Goal: Task Accomplishment & Management: Manage account settings

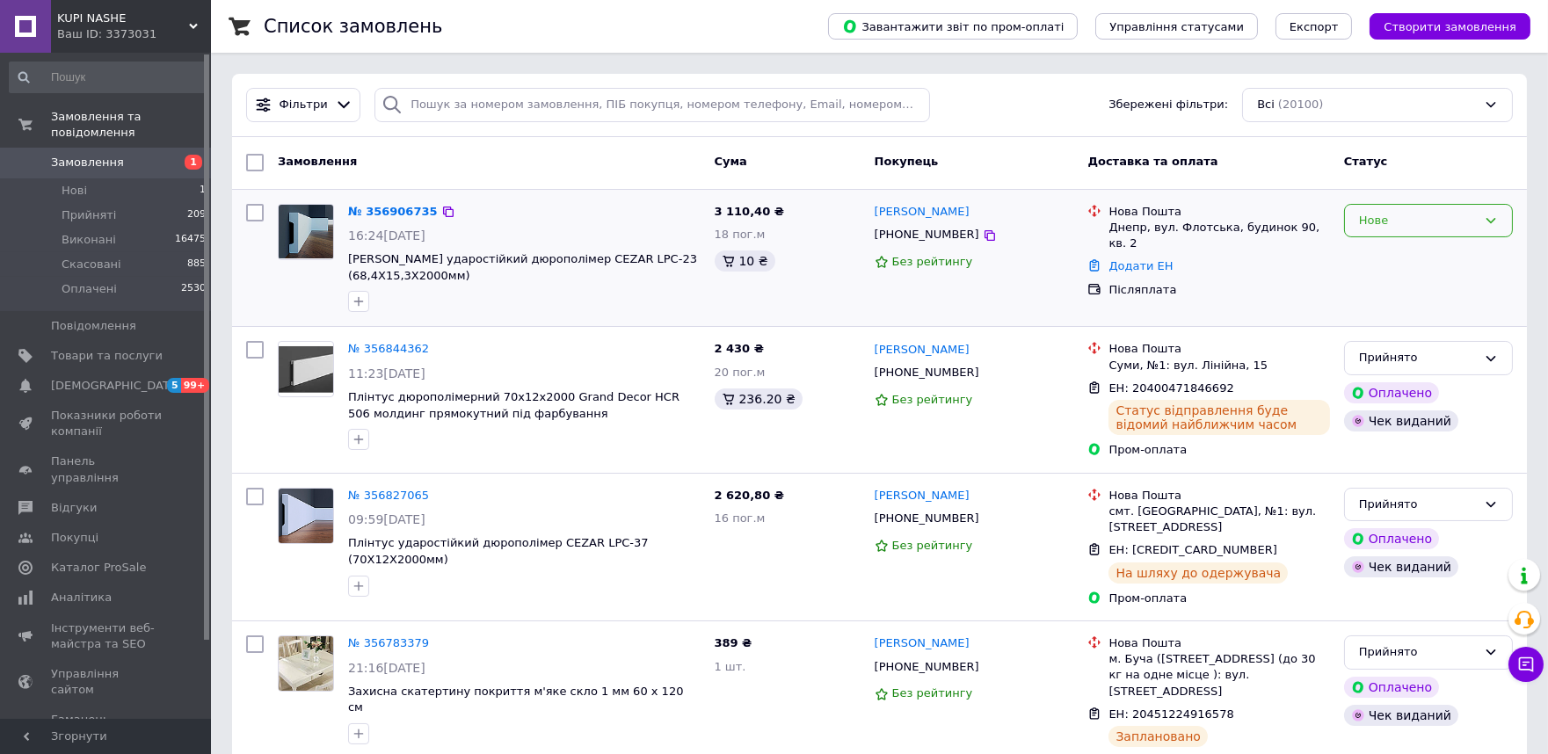
click at [1434, 221] on div "Нове" at bounding box center [1418, 221] width 118 height 18
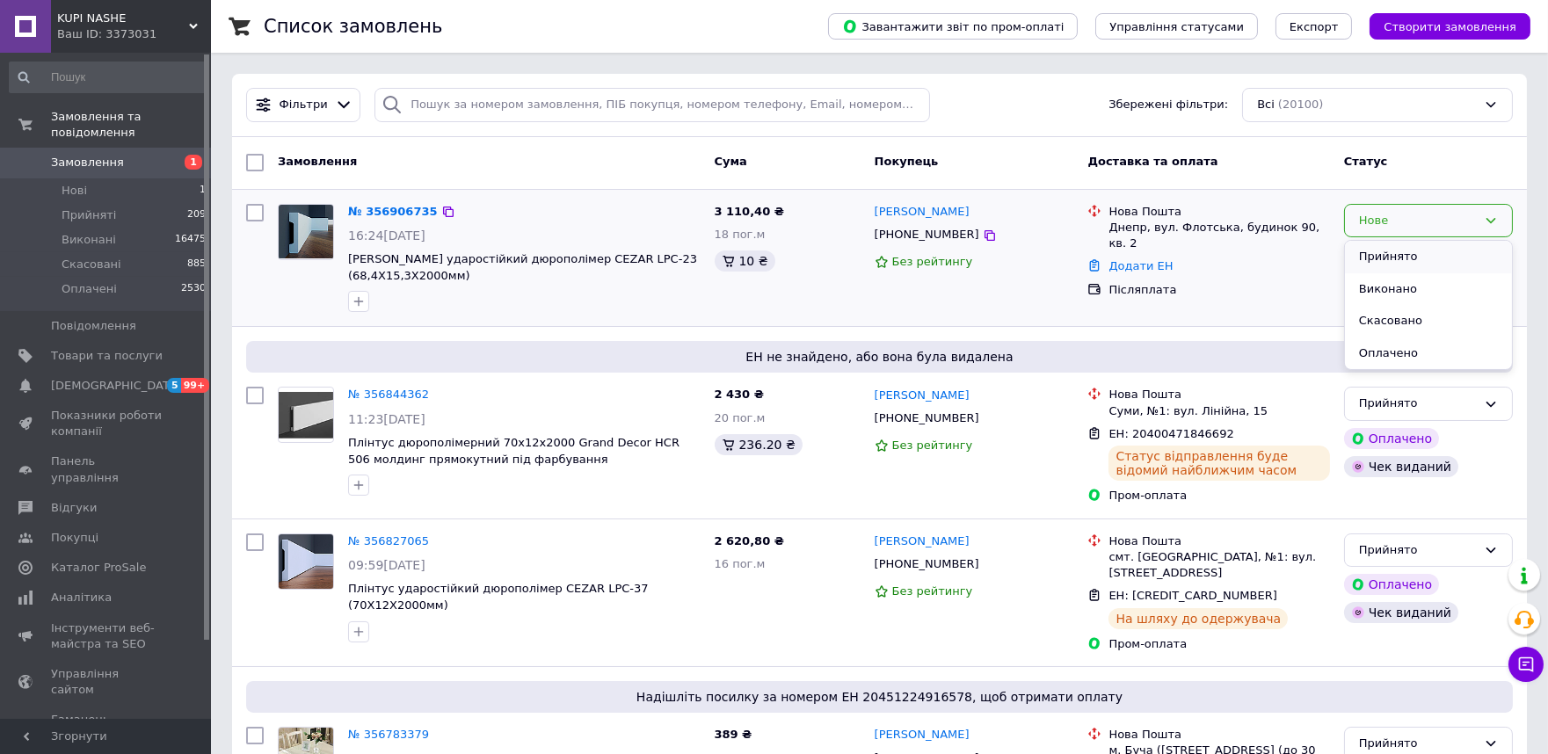
click at [1445, 259] on li "Прийнято" at bounding box center [1428, 257] width 167 height 33
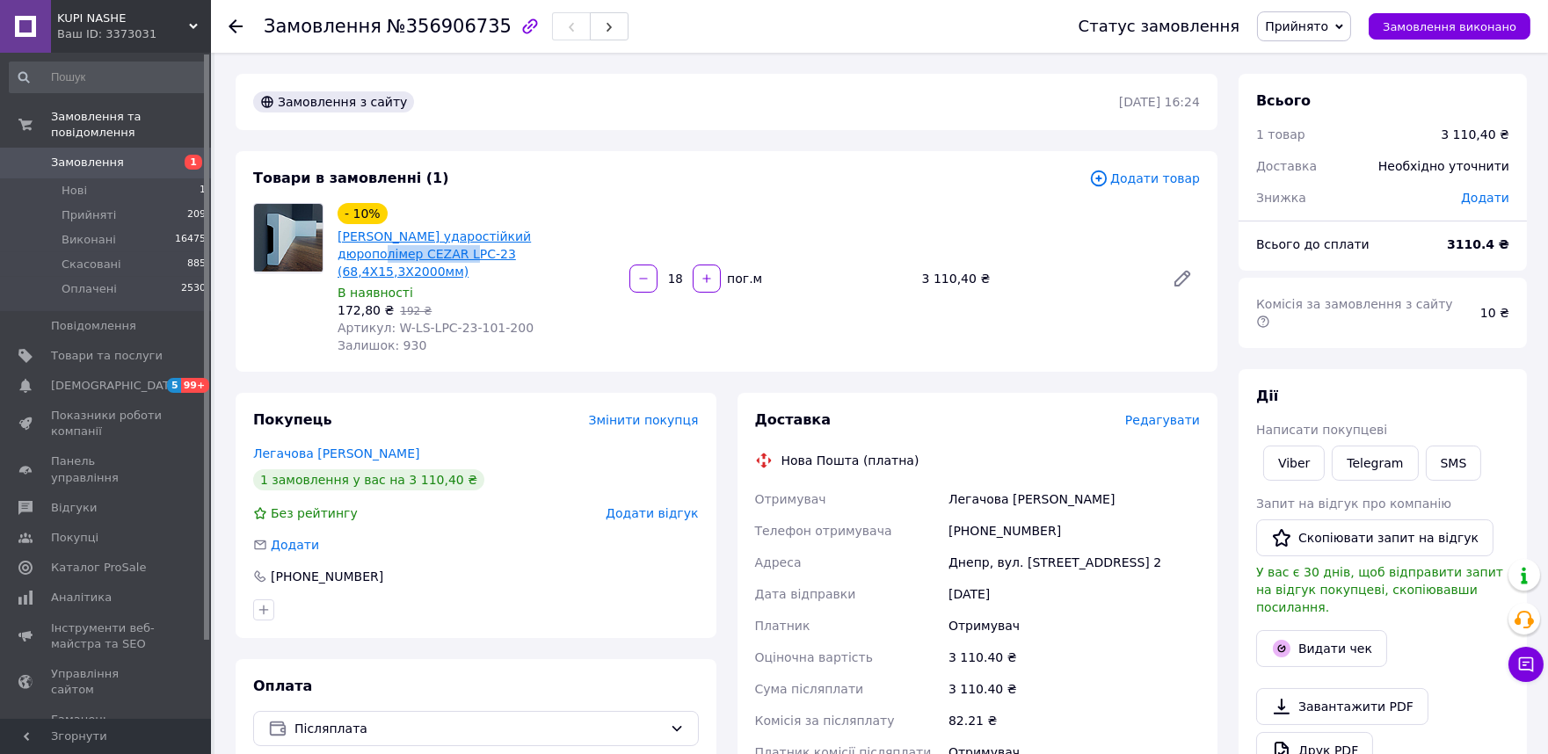
drag, startPoint x: 542, startPoint y: 216, endPoint x: 365, endPoint y: 244, distance: 179.8
click at [355, 248] on div "- 10% Плінтус ударостійкий дюрополімер CEZAR LPC-23 (68,4Х15,3Х2000мм)" at bounding box center [476, 241] width 281 height 81
copy link "CEZAR LPC-23"
click at [1281, 446] on link "Viber" at bounding box center [1294, 463] width 62 height 35
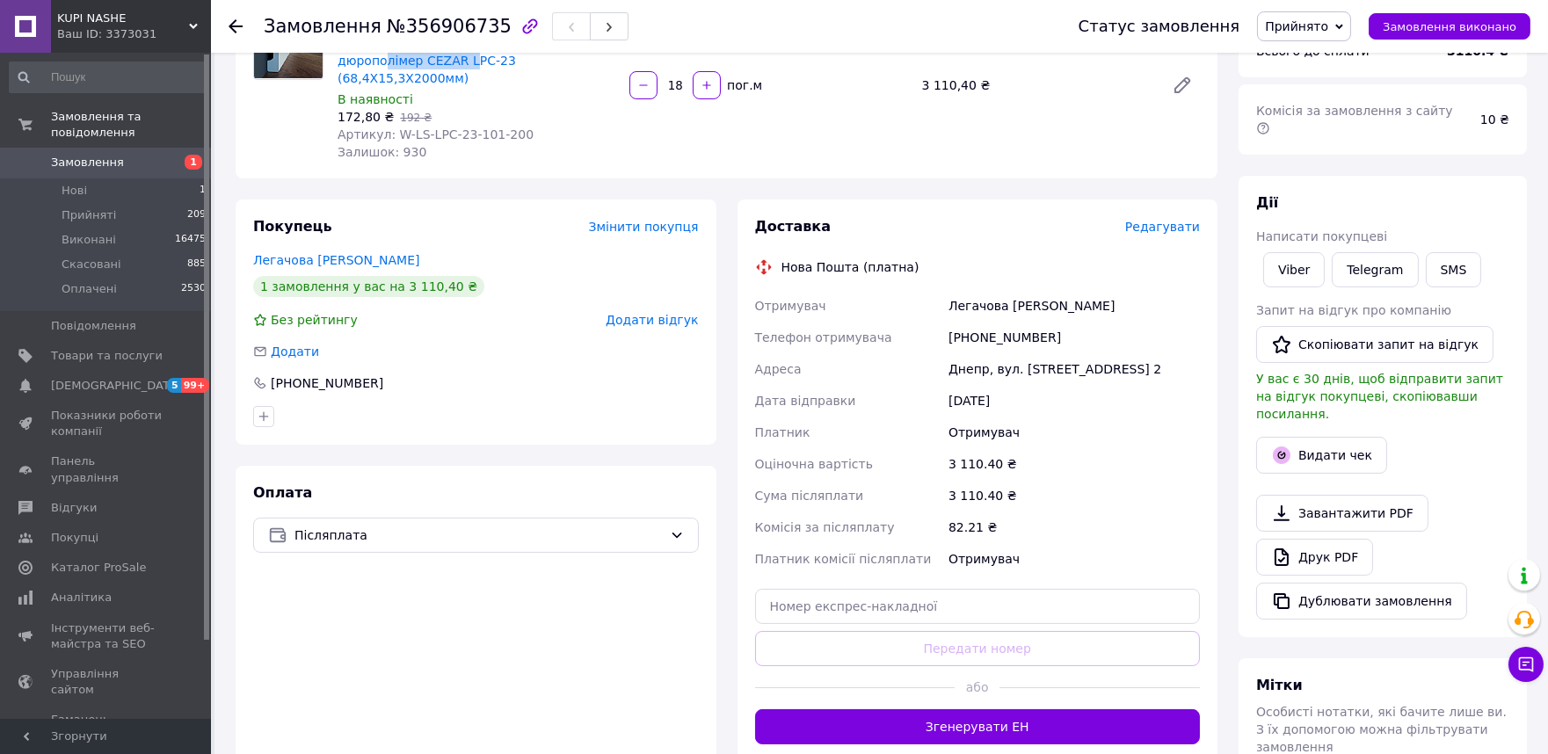
scroll to position [195, 0]
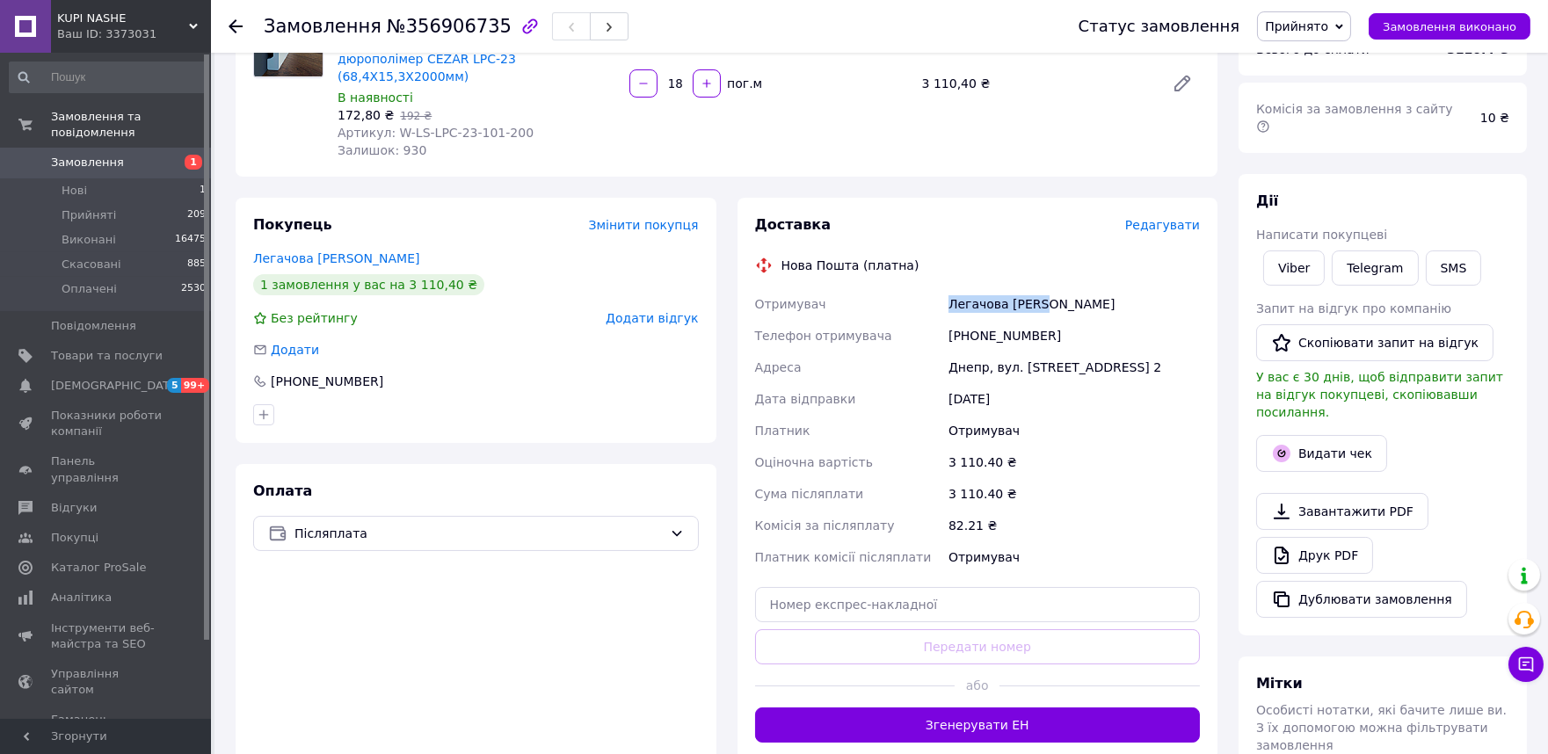
drag, startPoint x: 952, startPoint y: 284, endPoint x: 1055, endPoint y: 283, distance: 102.9
click at [1055, 288] on div "Легачова [PERSON_NAME]" at bounding box center [1074, 304] width 258 height 32
copy div "Легачова [PERSON_NAME]"
drag, startPoint x: 951, startPoint y: 352, endPoint x: 1131, endPoint y: 347, distance: 180.3
click at [1159, 354] on div "Днепр, вул. [STREET_ADDRESS] 2" at bounding box center [1074, 368] width 258 height 32
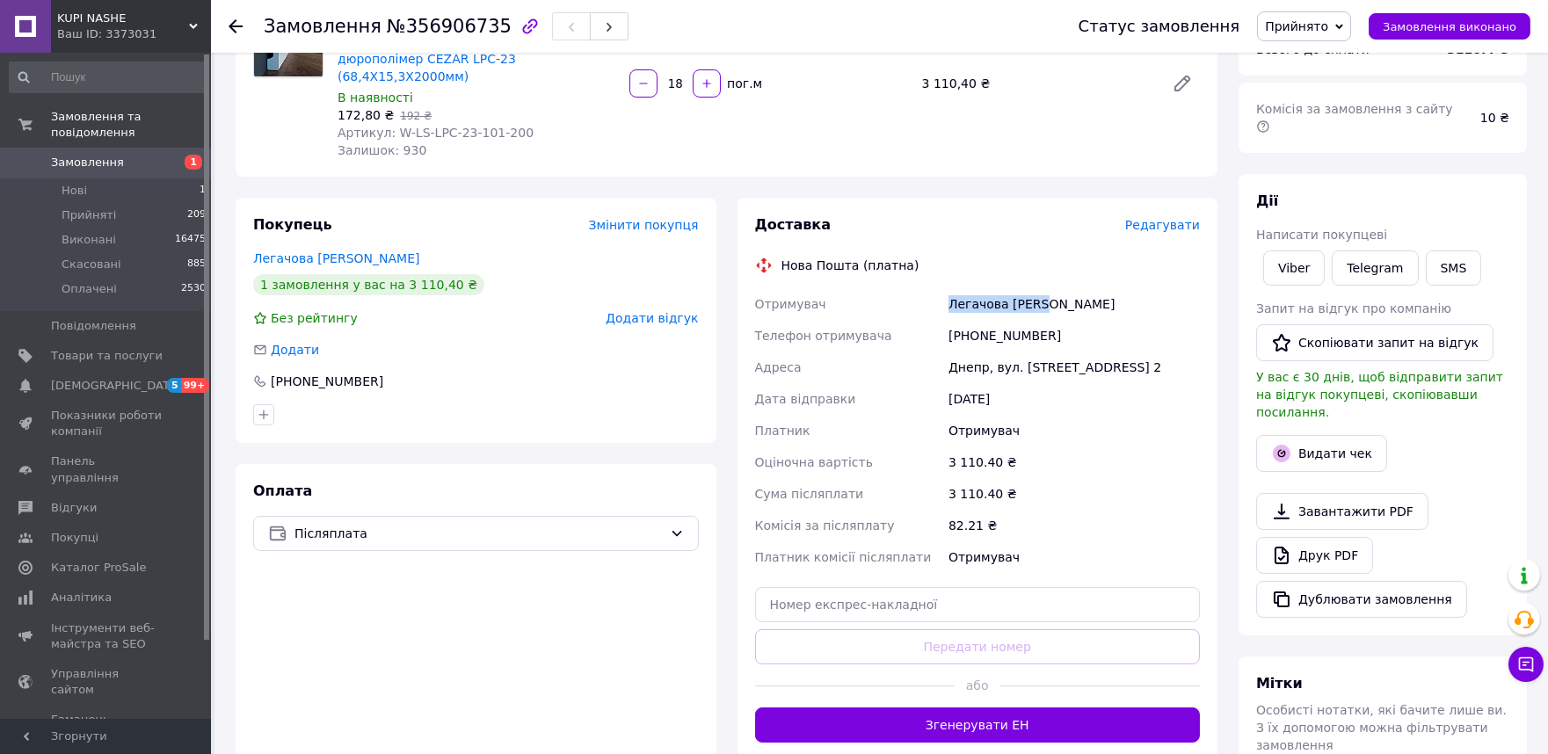
copy div "Днепр, вул. [STREET_ADDRESS] 2"
drag, startPoint x: 953, startPoint y: 315, endPoint x: 1012, endPoint y: 319, distance: 59.1
click at [1057, 320] on div "[PHONE_NUMBER]" at bounding box center [1074, 336] width 258 height 32
copy div "380982309946"
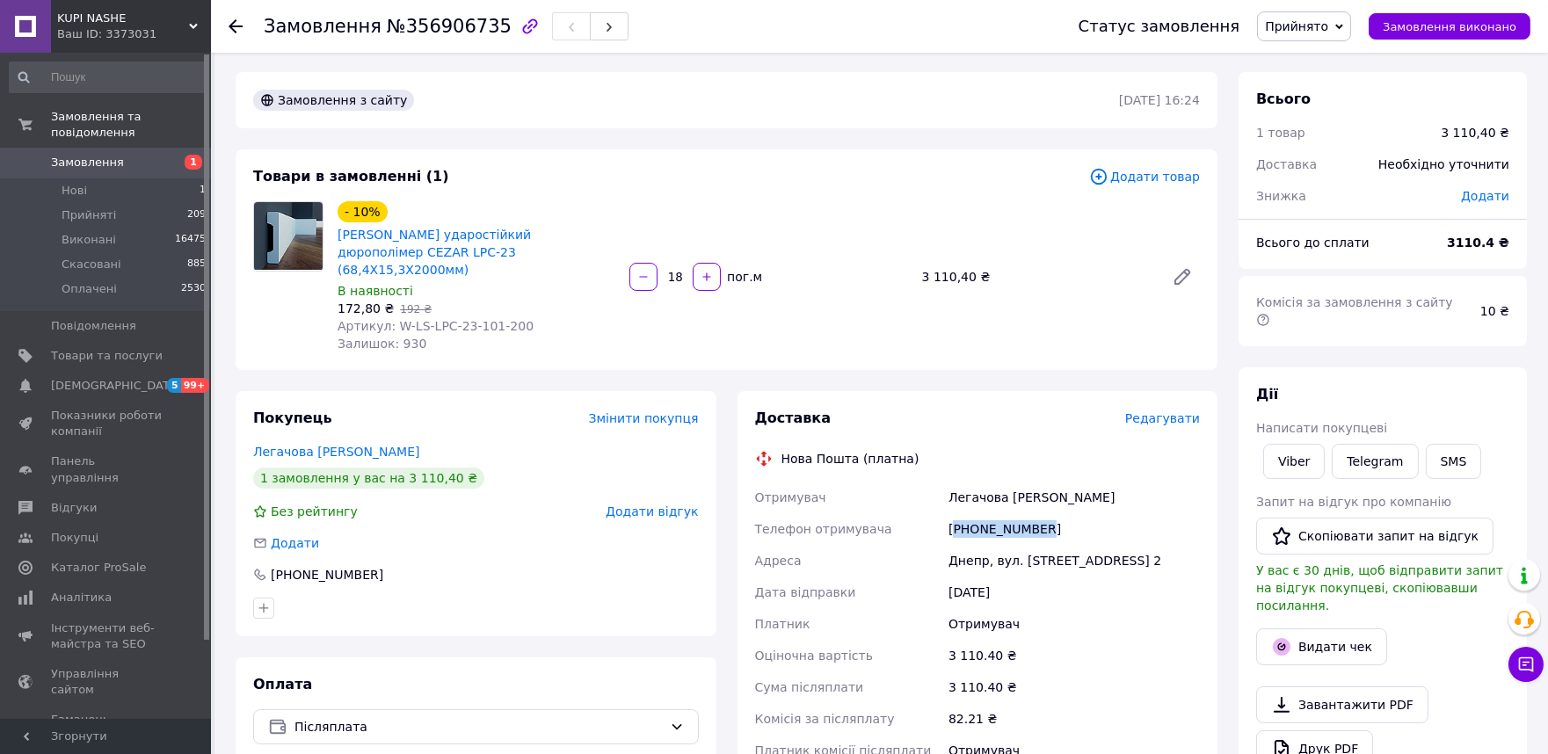
scroll to position [0, 0]
